Goal: Ask a question

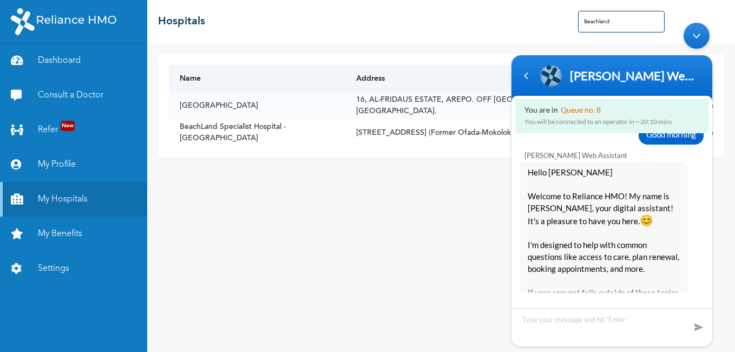
scroll to position [3564, 0]
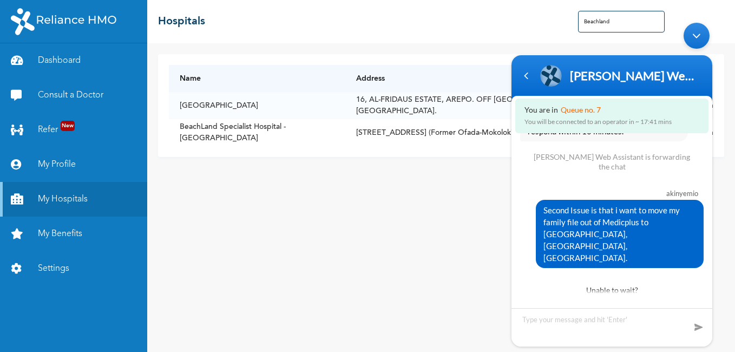
drag, startPoint x: 537, startPoint y: 185, endPoint x: 703, endPoint y: 233, distance: 173.7
click at [703, 233] on div "akinyemio Second Issue is that i want to move my family file out of Medicplus t…" at bounding box center [612, 225] width 201 height 86
drag, startPoint x: 567, startPoint y: 233, endPoint x: 663, endPoint y: 240, distance: 96.6
click at [663, 240] on div "Second Issue is that i want to move my family file out of Medicplus to [GEOGRAP…" at bounding box center [620, 234] width 168 height 68
drag, startPoint x: 534, startPoint y: 184, endPoint x: 632, endPoint y: 238, distance: 112.4
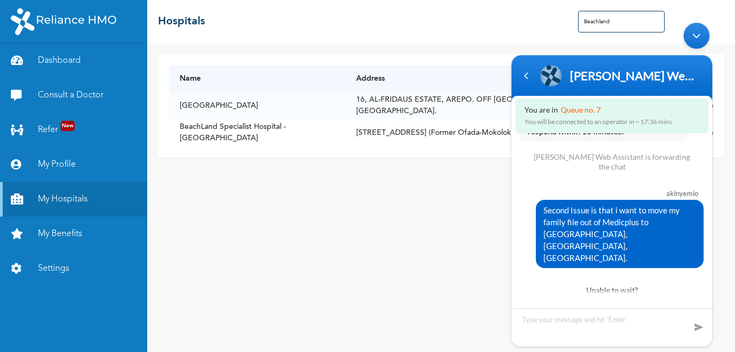
click at [632, 238] on div "akinyemio Second Issue is that i want to move my family file out of Medicplus t…" at bounding box center [612, 225] width 201 height 86
copy div "akinyemio Second Issue is that i want to move my family file out of Medicplus t…"
click at [569, 323] on textarea "Type your message and hit 'Enter'" at bounding box center [612, 327] width 201 height 38
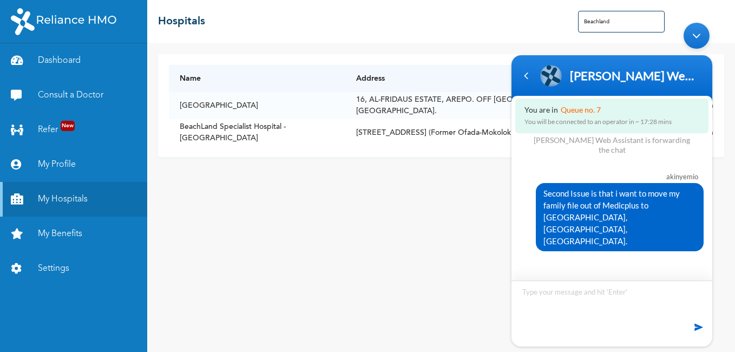
click at [566, 290] on textarea "akinyemio Second Issue is that i want to move my family file out of Medicplus t…" at bounding box center [612, 313] width 201 height 66
click at [525, 295] on textarea "akinyemio Second Issue is that i want to move my family file out of Medicplus t…" at bounding box center [612, 313] width 201 height 66
type textarea "Akinyemio Second Issue is that i want to move my family file out of Medicplus t…"
click at [698, 328] on span at bounding box center [699, 327] width 11 height 11
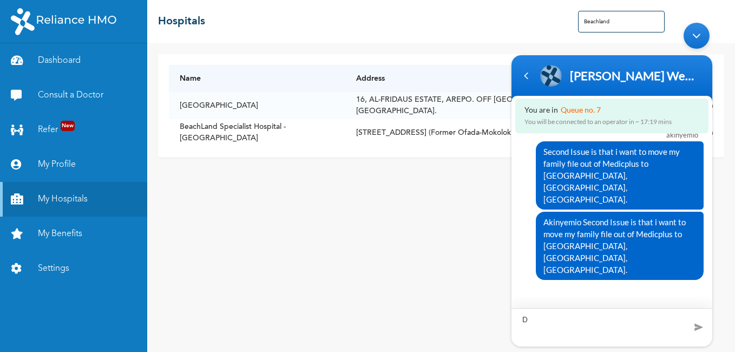
scroll to position [3600, 0]
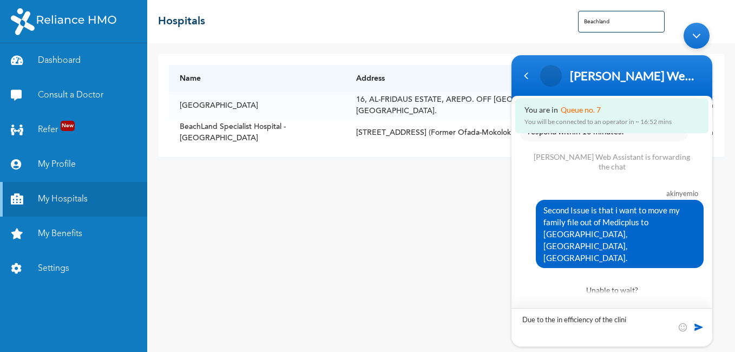
type textarea "Due to the in efficiency of the clinic"
click at [455, 184] on div "Name Address [GEOGRAPHIC_DATA], [GEOGRAPHIC_DATA]. OFF [GEOGRAPHIC_DATA]-IBADAN…" at bounding box center [441, 197] width 588 height 309
click at [603, 296] on span "Please leave us a message" at bounding box center [614, 302] width 178 height 12
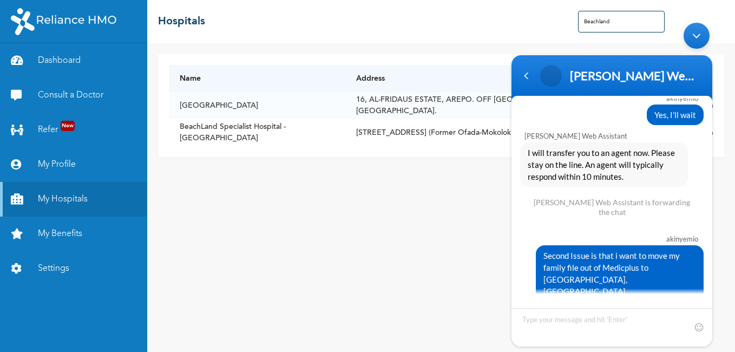
scroll to position [3595, 0]
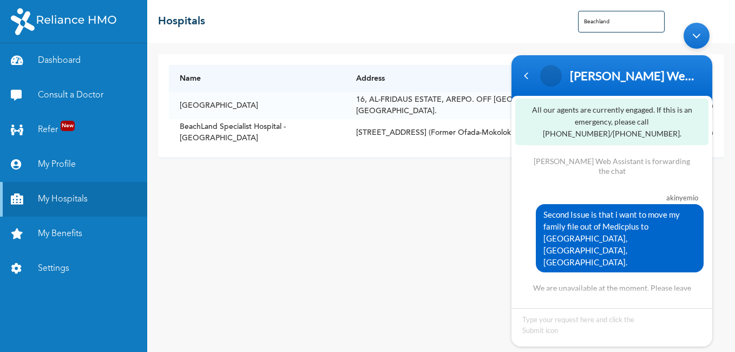
click at [414, 251] on div "Name Address [GEOGRAPHIC_DATA], [GEOGRAPHIC_DATA]. OFF [GEOGRAPHIC_DATA]-IBADAN…" at bounding box center [441, 197] width 588 height 309
drag, startPoint x: 481, startPoint y: 243, endPoint x: 488, endPoint y: 237, distance: 10.0
click at [482, 243] on div "Name Address [GEOGRAPHIC_DATA], [GEOGRAPHIC_DATA]. OFF [GEOGRAPHIC_DATA]-IBADAN…" at bounding box center [441, 197] width 588 height 309
drag, startPoint x: 698, startPoint y: 40, endPoint x: 699, endPoint y: 26, distance: 14.1
click at [699, 40] on div "Minimize live chat window" at bounding box center [697, 36] width 26 height 26
